Goal: Information Seeking & Learning: Find specific fact

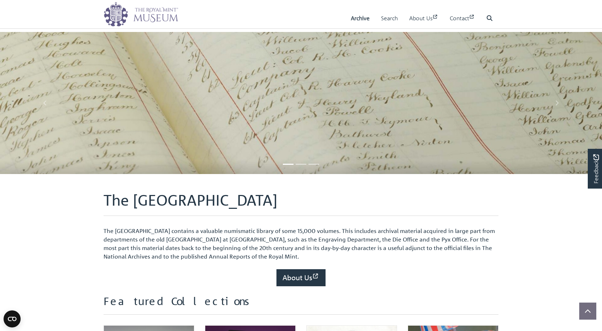
scroll to position [284, 0]
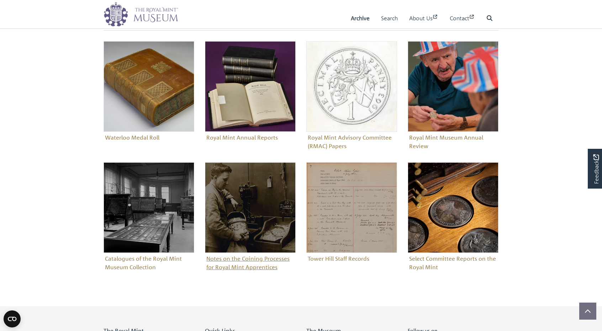
click at [244, 246] on img "Sub-collection" at bounding box center [250, 208] width 91 height 91
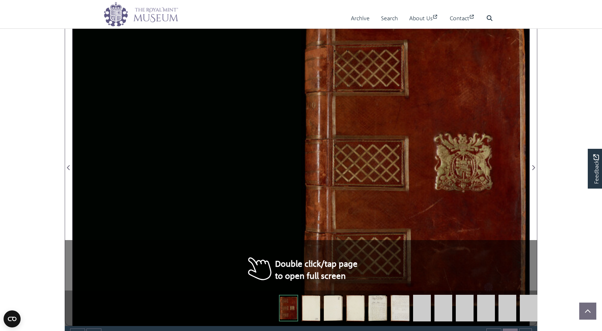
scroll to position [438, 0]
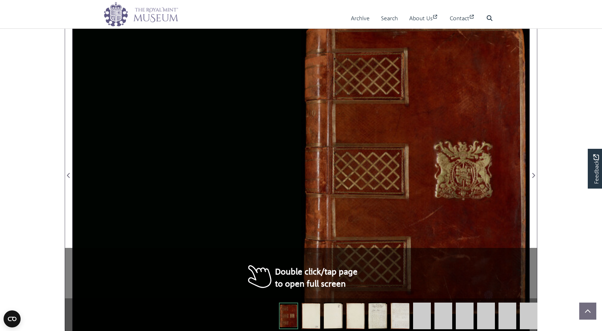
click at [380, 317] on img at bounding box center [377, 316] width 19 height 27
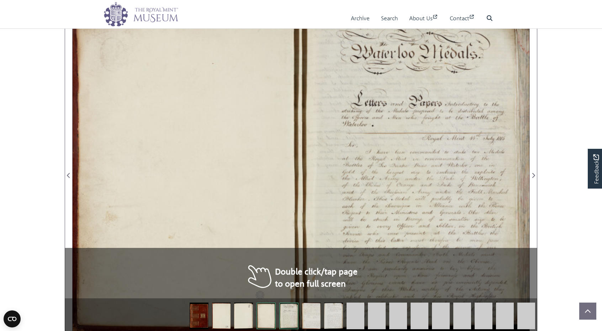
click at [484, 313] on img at bounding box center [483, 316] width 18 height 27
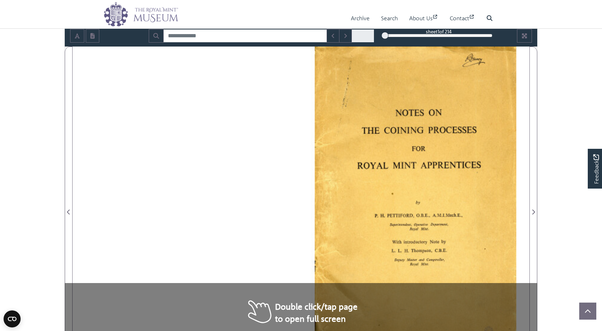
scroll to position [178, 0]
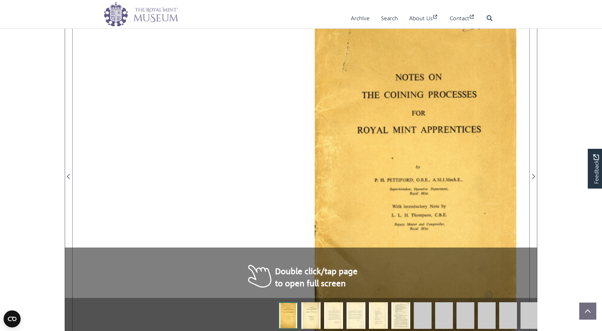
click at [316, 315] on img at bounding box center [310, 316] width 19 height 27
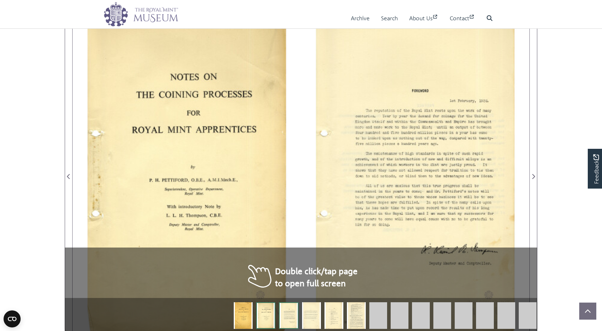
click at [286, 318] on img at bounding box center [288, 316] width 19 height 27
click at [334, 315] on img at bounding box center [333, 316] width 19 height 27
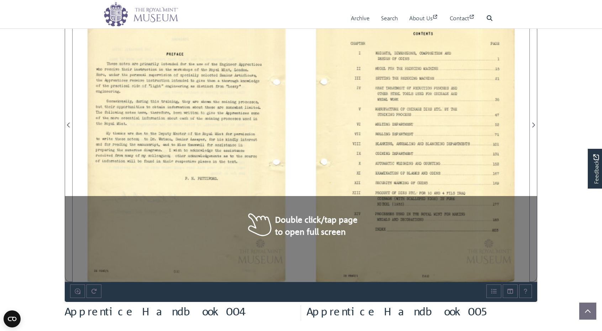
scroll to position [213, 0]
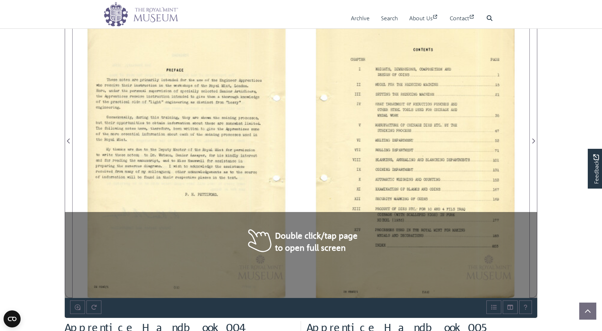
click at [380, 223] on div at bounding box center [415, 136] width 228 height 323
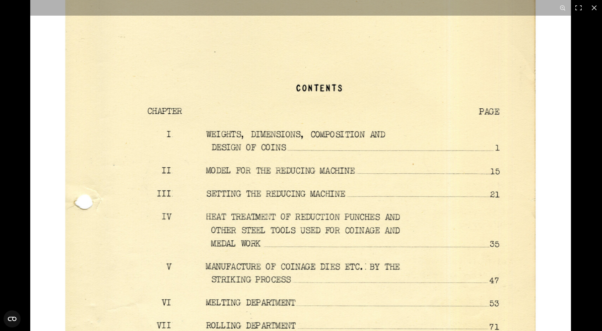
click at [376, 185] on img at bounding box center [300, 295] width 541 height 764
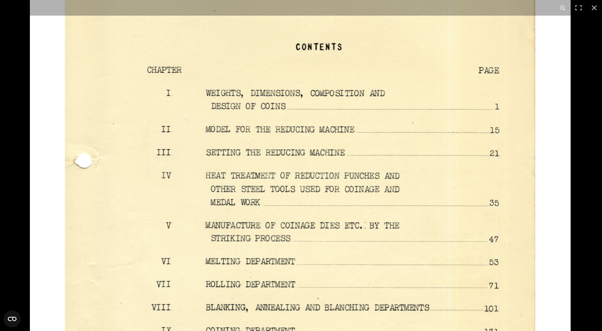
click at [383, 221] on img at bounding box center [300, 253] width 541 height 764
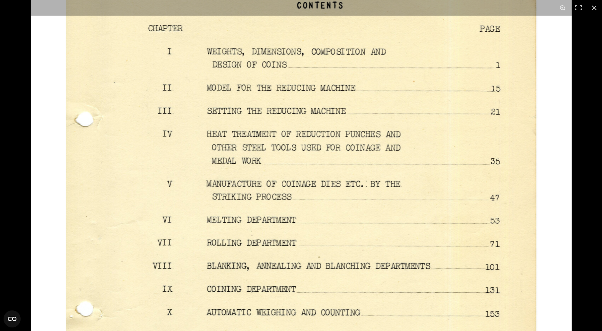
click at [393, 221] on img at bounding box center [301, 212] width 541 height 764
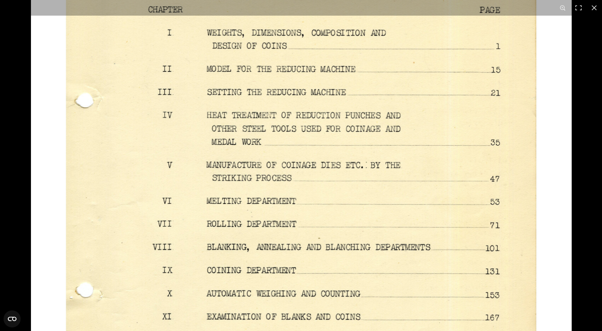
click at [392, 241] on img at bounding box center [301, 193] width 541 height 764
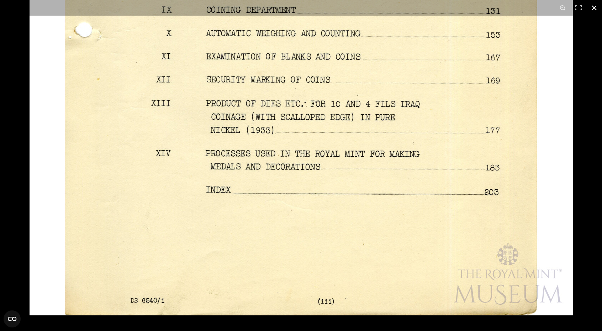
click at [601, 7] on button at bounding box center [594, 8] width 16 height 16
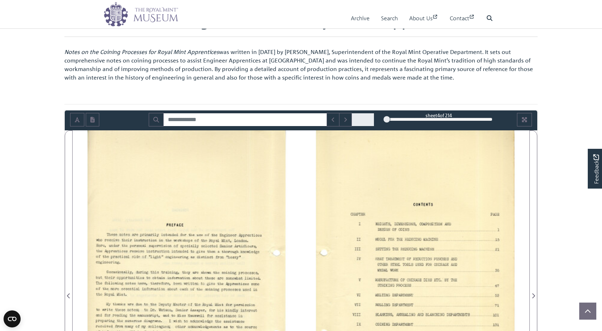
scroll to position [0, 0]
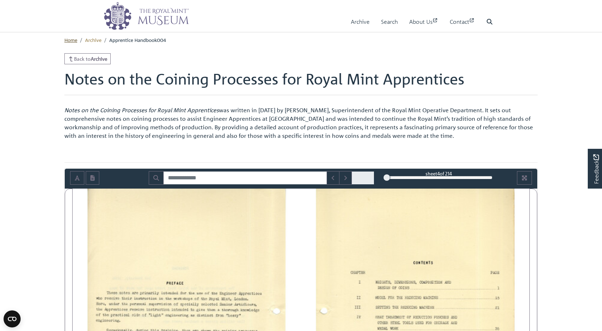
click at [72, 39] on link "Home" at bounding box center [70, 40] width 13 height 6
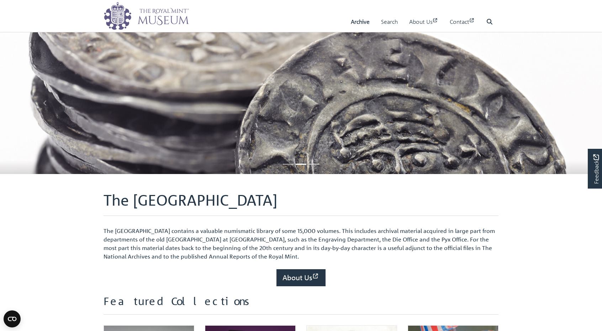
click at [358, 126] on img at bounding box center [301, 139] width 602 height 214
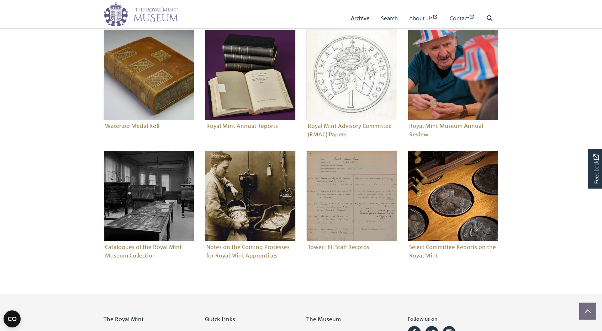
scroll to position [320, 0]
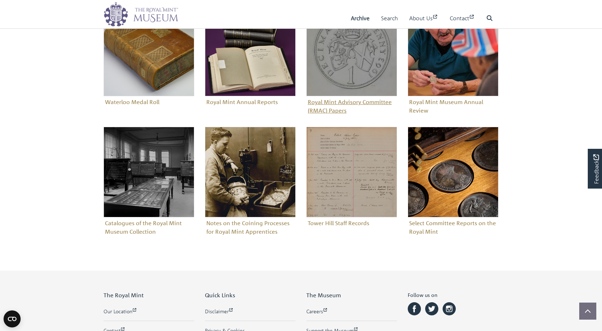
click at [364, 91] on img "Sub-collection" at bounding box center [351, 51] width 91 height 91
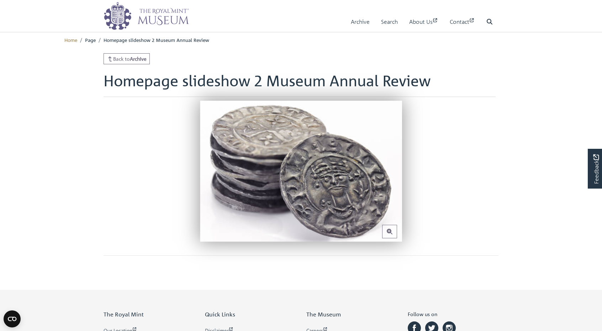
click at [270, 148] on img at bounding box center [301, 171] width 202 height 141
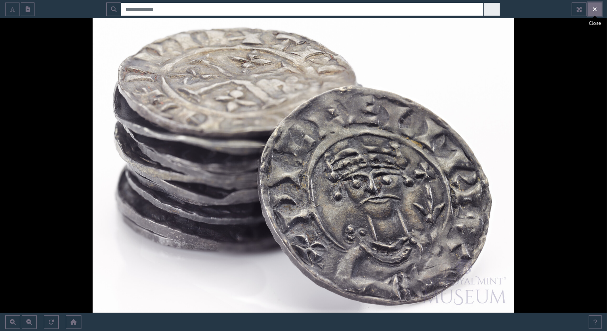
click at [600, 14] on button "Exit Fullscreen" at bounding box center [595, 9] width 14 height 14
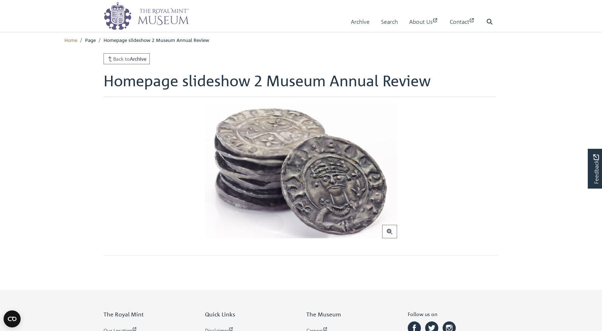
click at [90, 40] on span "Page" at bounding box center [90, 40] width 11 height 6
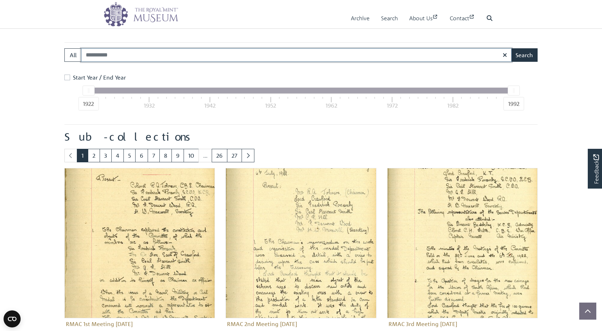
scroll to position [98, 0]
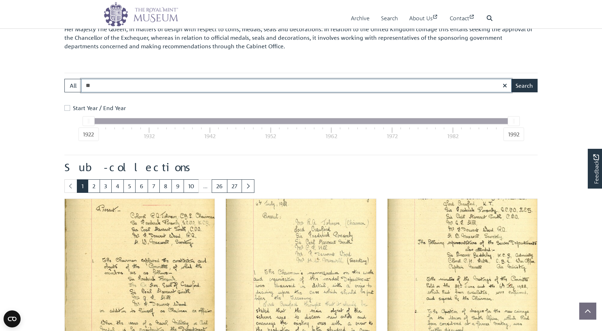
type input "*"
type input "****"
click at [511, 79] on button "Search" at bounding box center [524, 86] width 27 height 14
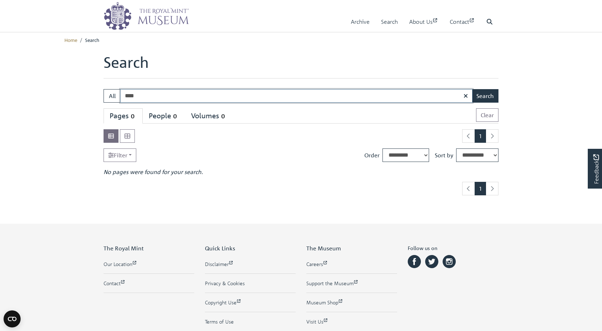
drag, startPoint x: 125, startPoint y: 97, endPoint x: 85, endPoint y: 98, distance: 40.2
click at [85, 98] on body "Menu Archive Search About Us Contact" at bounding box center [301, 208] width 602 height 416
type input "****"
click at [472, 89] on button "Search" at bounding box center [485, 96] width 27 height 14
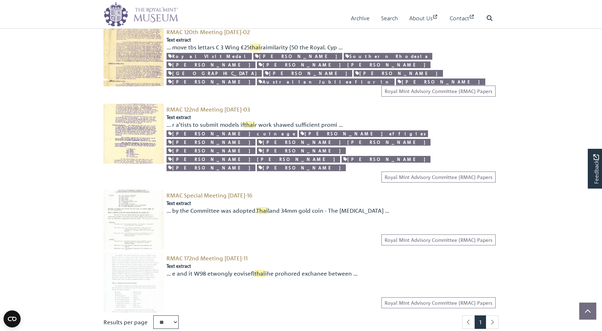
scroll to position [142, 0]
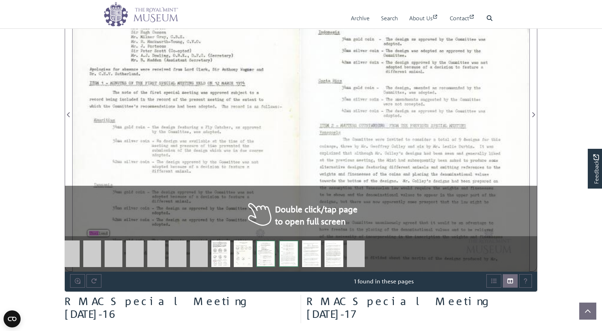
scroll to position [178, 0]
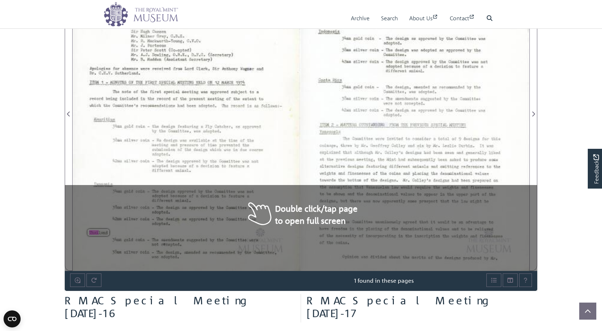
click at [355, 209] on div "-2- 42mm silver coin — The design as recommended by the Committee was adopted w…" at bounding box center [415, 109] width 228 height 323
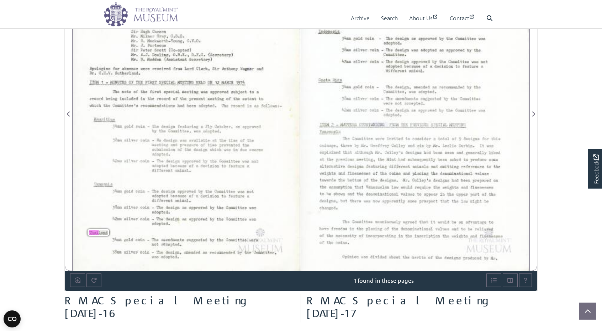
click at [227, 91] on span "approved" at bounding box center [219, 93] width 18 height 4
click at [250, 147] on div "38mm silver coin — No design was available at the time of the meeting and press…" at bounding box center [188, 147] width 150 height 18
click at [275, 145] on div "ROYAL MINT ADVISORY COMMITTEE ON THE DESIGN OF‘COINS, MEDALS, SEALS AND DECORAT…" at bounding box center [187, 109] width 228 height 323
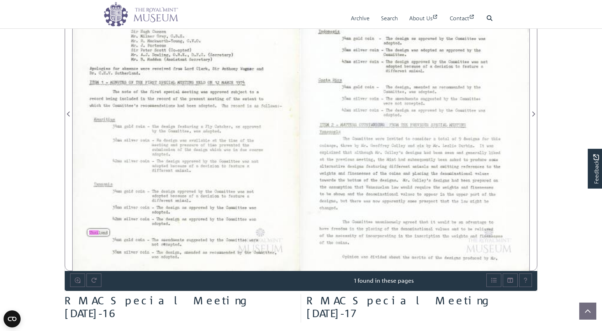
click at [275, 145] on div "ROYAL MINT ADVISORY COMMITTEE ON THE DESIGN OF‘COINS, MEDALS, SEALS AND DECORAT…" at bounding box center [187, 109] width 228 height 323
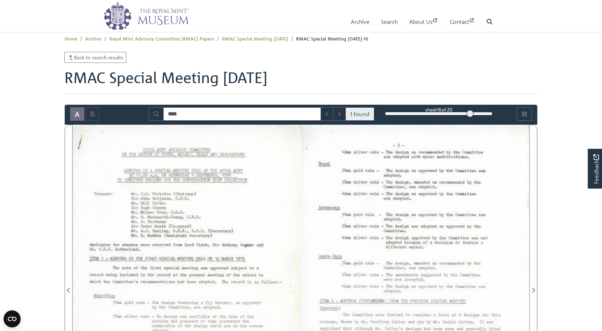
scroll to position [0, 0]
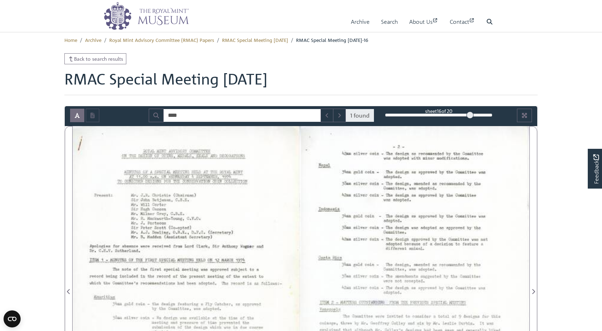
click at [280, 172] on div "ROYAL MINT ADVISORY COMMITTEE ON THE DESIGN OF‘COINS, MEDALS, SEALS AND DECORAT…" at bounding box center [187, 287] width 228 height 323
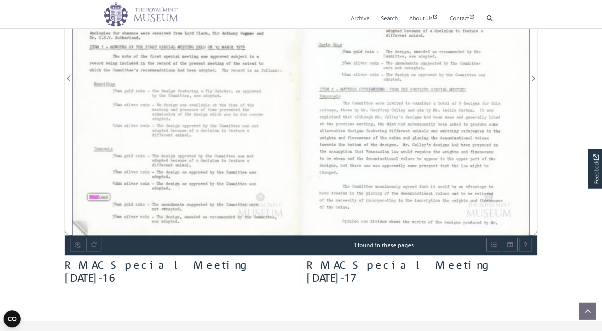
click at [125, 208] on div "34mm gold coin - The amendments suggested by the Committee were not accepted." at bounding box center [184, 206] width 145 height 9
click at [126, 208] on div "34mm gold coin - The amendments suggested by the Committee were not accepted." at bounding box center [184, 206] width 145 height 9
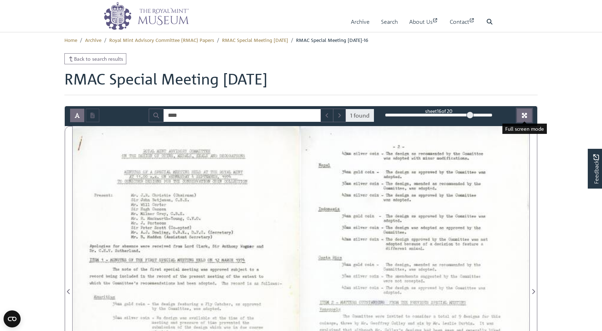
click at [525, 115] on icon "Full screen mode" at bounding box center [524, 115] width 5 height 5
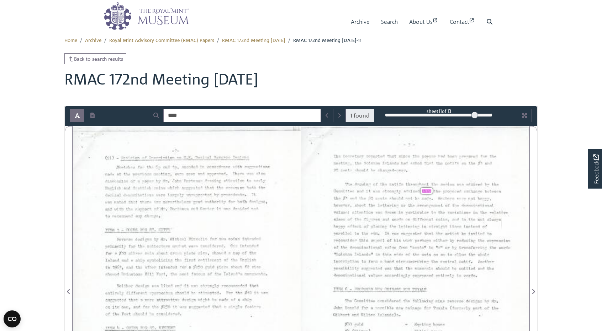
scroll to position [36, 0]
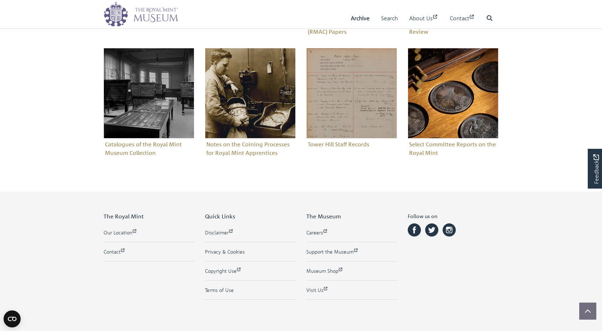
scroll to position [344, 0]
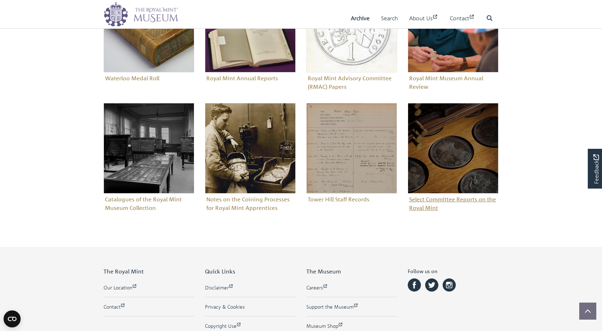
click at [459, 125] on img "Sub-collection" at bounding box center [453, 148] width 91 height 91
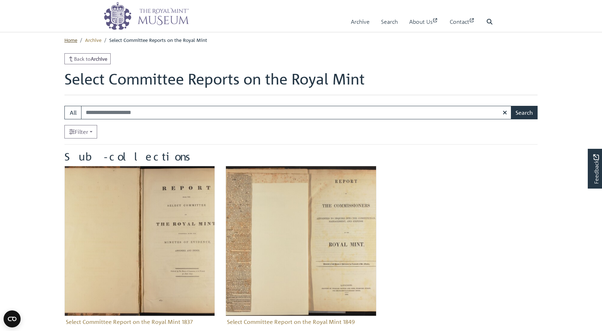
click at [70, 41] on link "Home" at bounding box center [70, 40] width 13 height 6
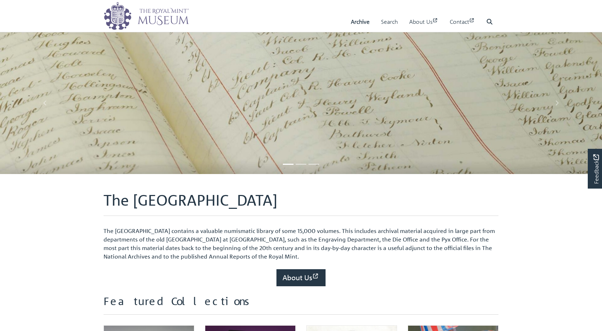
click at [171, 17] on img at bounding box center [145, 16] width 85 height 28
